Goal: Information Seeking & Learning: Learn about a topic

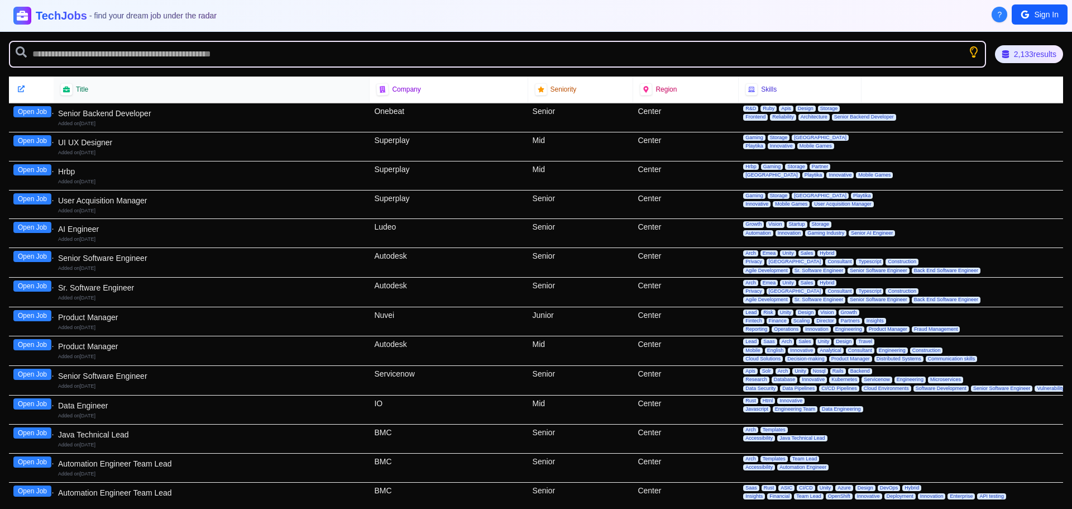
click at [74, 87] on div "Title" at bounding box center [211, 89] width 302 height 12
click at [16, 92] on div at bounding box center [21, 89] width 12 height 12
click at [21, 91] on icon at bounding box center [20, 88] width 7 height 7
click at [88, 87] on span "Title" at bounding box center [82, 89] width 12 height 9
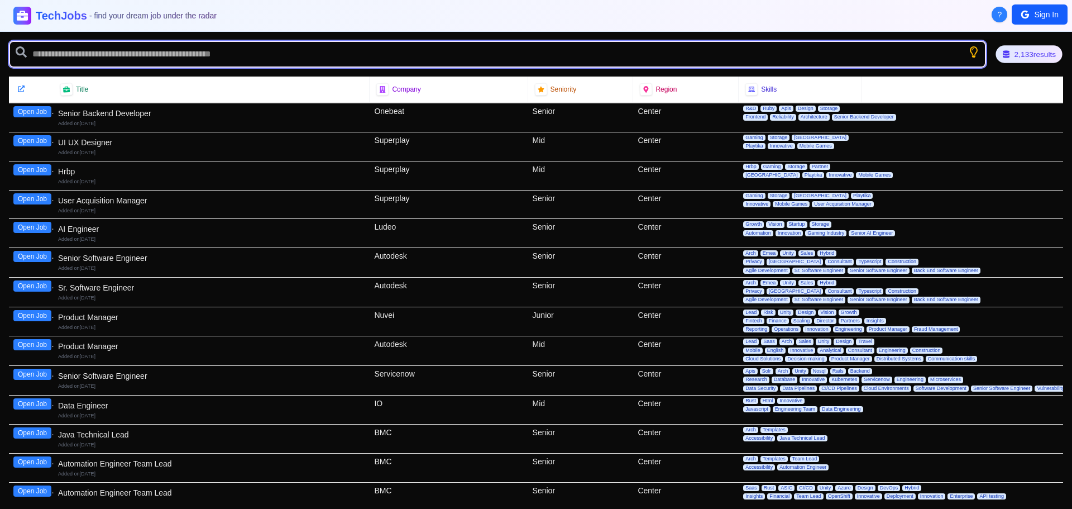
click at [900, 56] on input "text" at bounding box center [497, 54] width 977 height 27
type input "******"
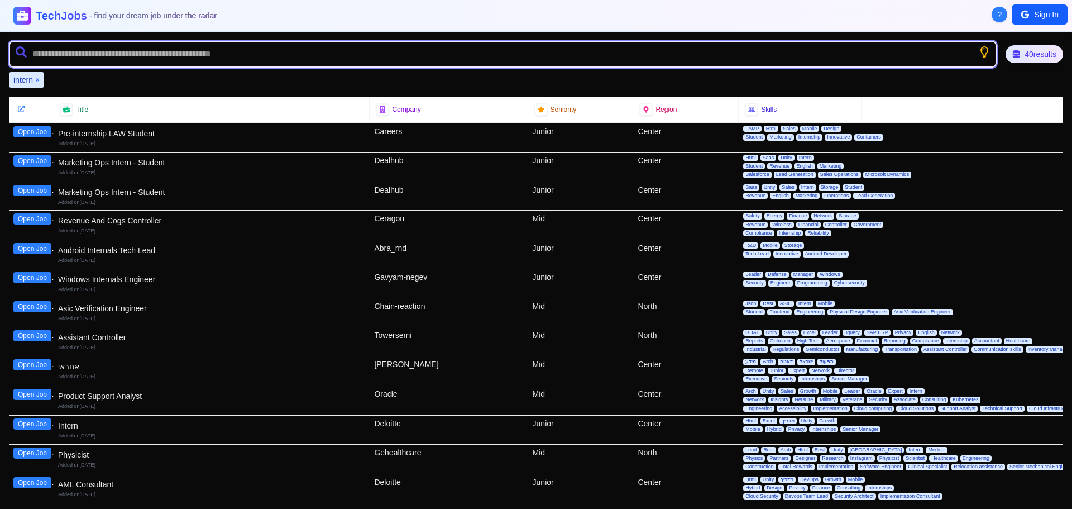
click at [152, 47] on input "text" at bounding box center [503, 54] width 988 height 27
type input "*******"
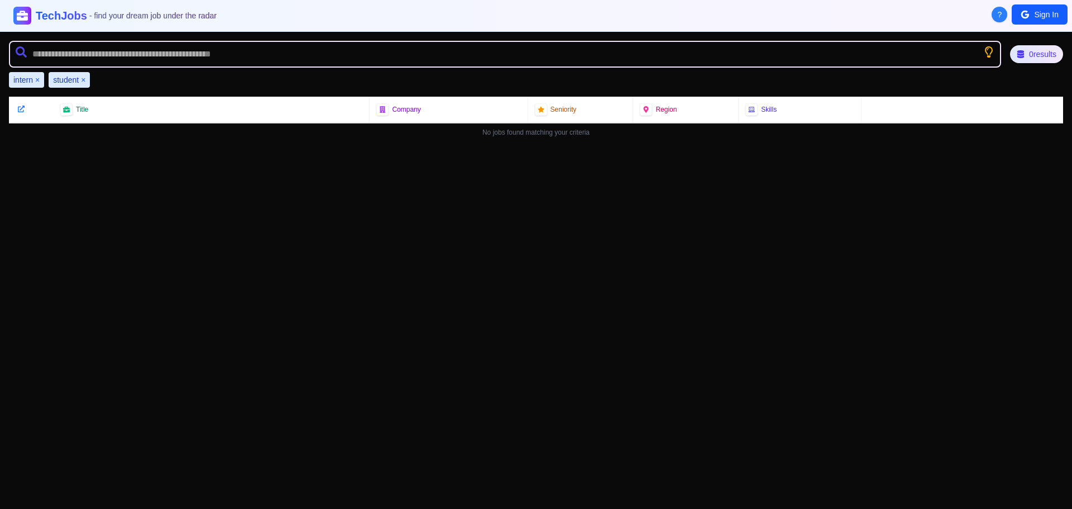
click at [39, 81] on button "×" at bounding box center [37, 79] width 4 height 11
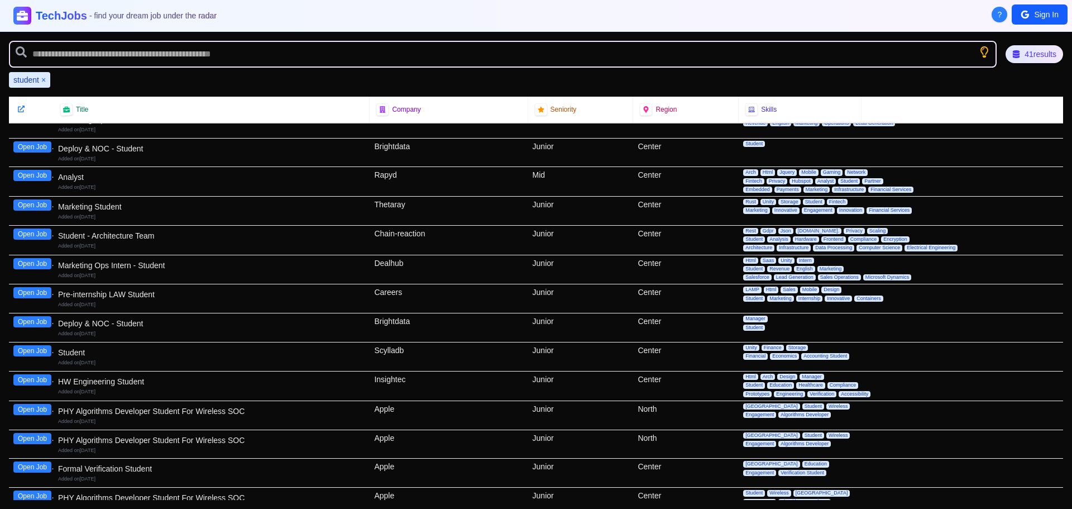
scroll to position [74, 0]
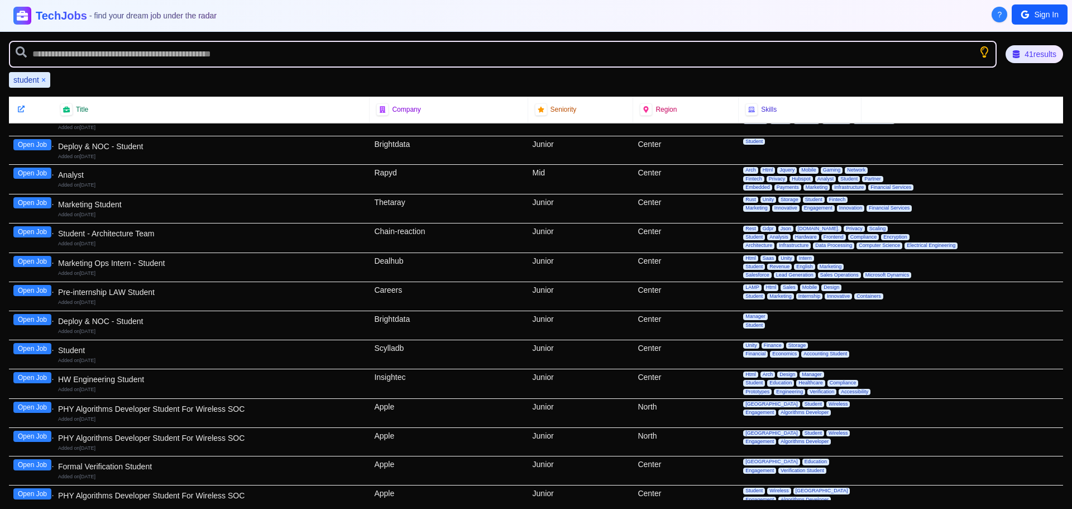
click at [205, 386] on div "Added on [DATE]" at bounding box center [211, 389] width 307 height 7
click at [86, 376] on div "HW Engineering Student" at bounding box center [211, 379] width 307 height 11
click at [30, 376] on button "Open Job" at bounding box center [32, 377] width 38 height 11
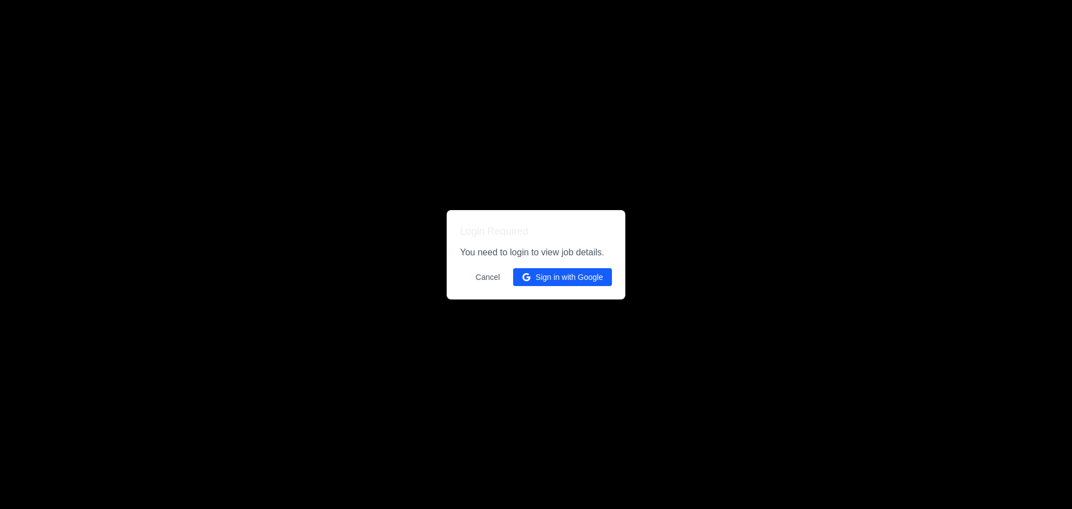
click at [480, 275] on button "Cancel" at bounding box center [488, 277] width 38 height 18
